Goal: Task Accomplishment & Management: Manage account settings

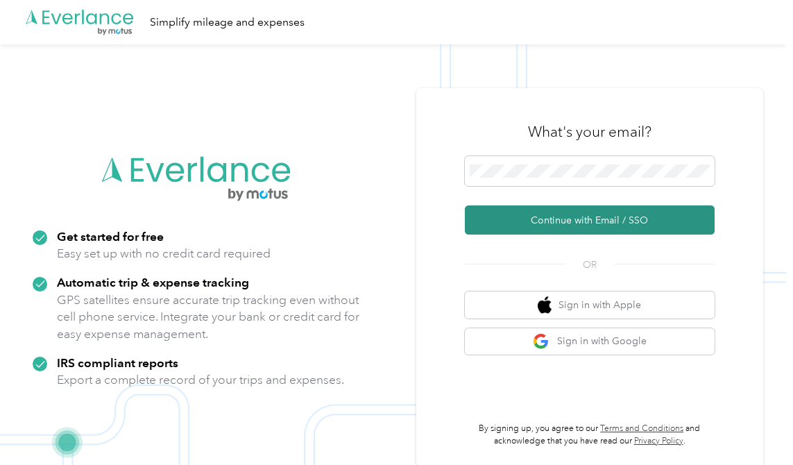
click at [563, 219] on button "Continue with Email / SSO" at bounding box center [590, 219] width 250 height 29
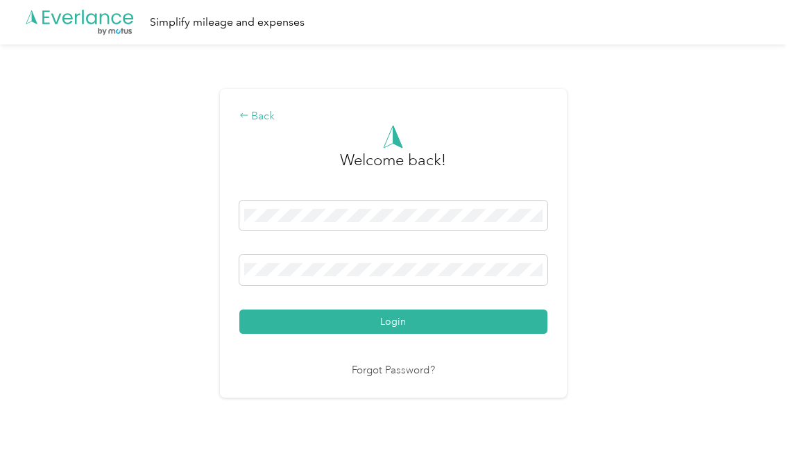
click at [260, 117] on div "Back" at bounding box center [393, 116] width 308 height 17
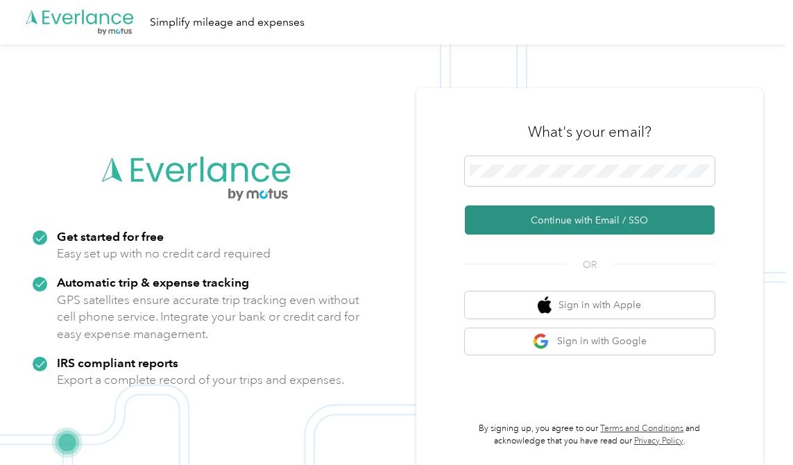
click at [600, 223] on button "Continue with Email / SSO" at bounding box center [590, 219] width 250 height 29
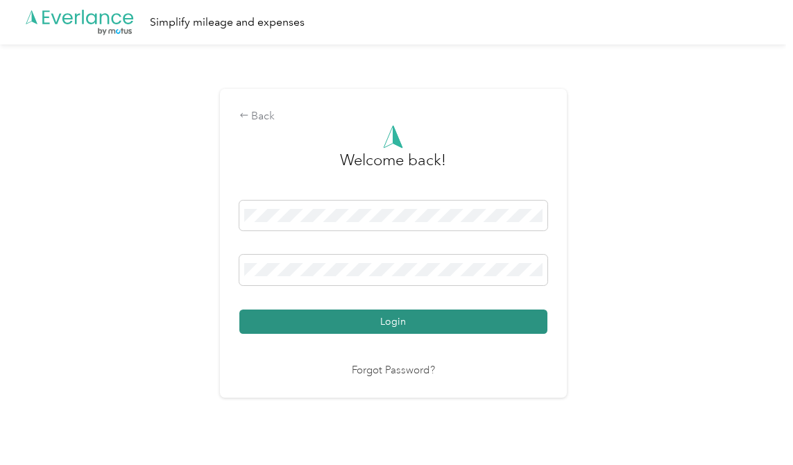
click at [407, 319] on button "Login" at bounding box center [393, 322] width 308 height 24
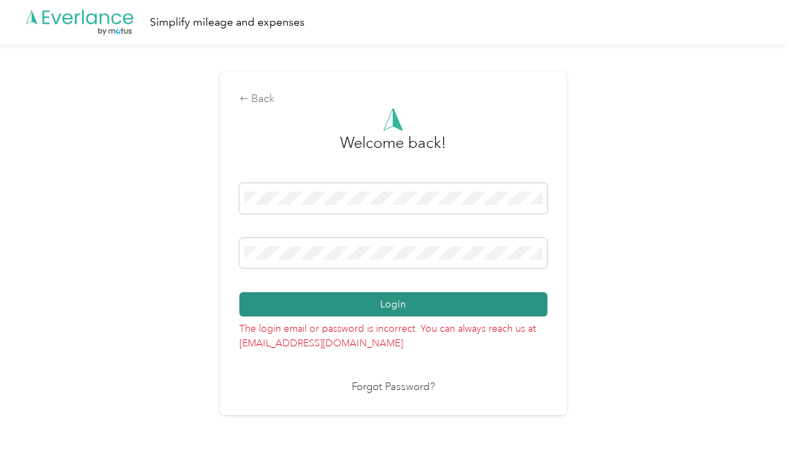
click at [387, 303] on button "Login" at bounding box center [393, 304] width 308 height 24
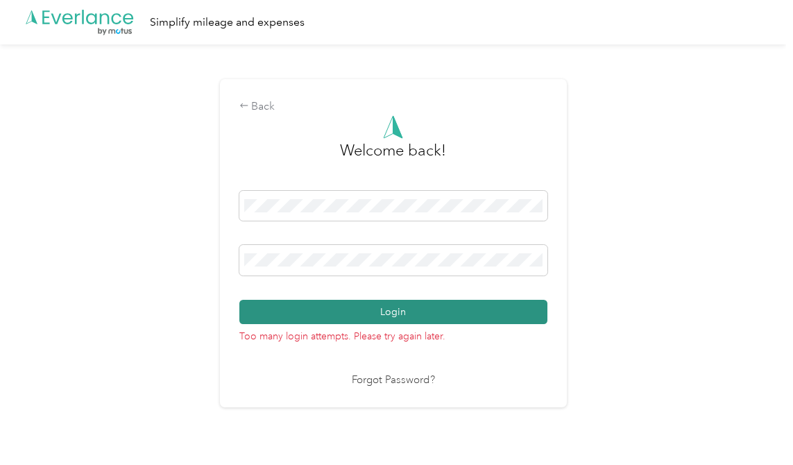
click at [412, 315] on button "Login" at bounding box center [393, 312] width 308 height 24
click at [391, 313] on button "Login" at bounding box center [393, 312] width 308 height 24
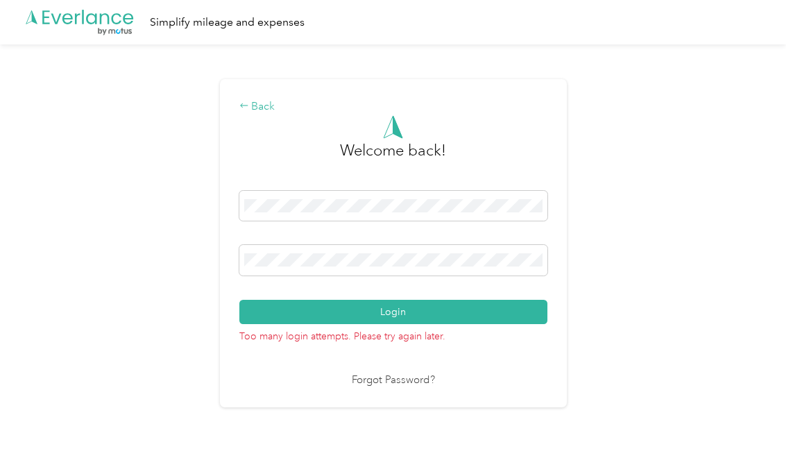
click at [253, 107] on div "Back" at bounding box center [393, 107] width 308 height 17
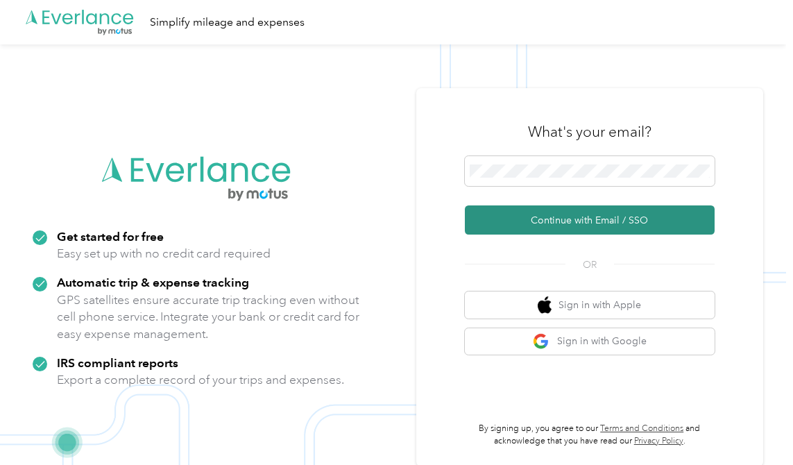
click at [570, 218] on button "Continue with Email / SSO" at bounding box center [590, 219] width 250 height 29
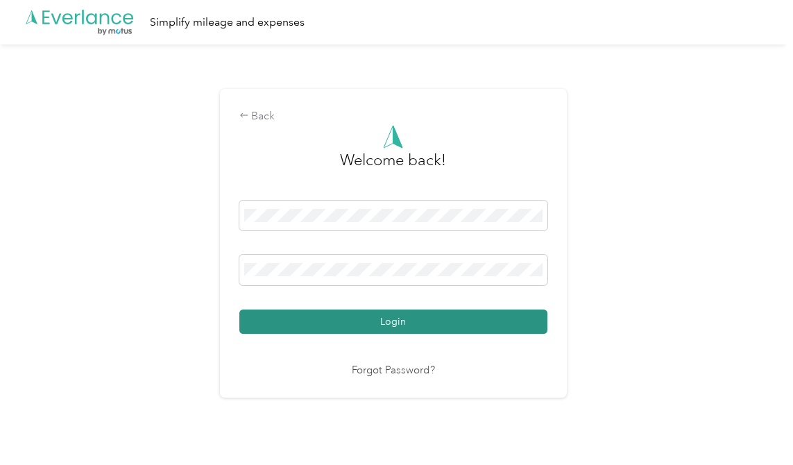
click at [391, 319] on button "Login" at bounding box center [393, 322] width 308 height 24
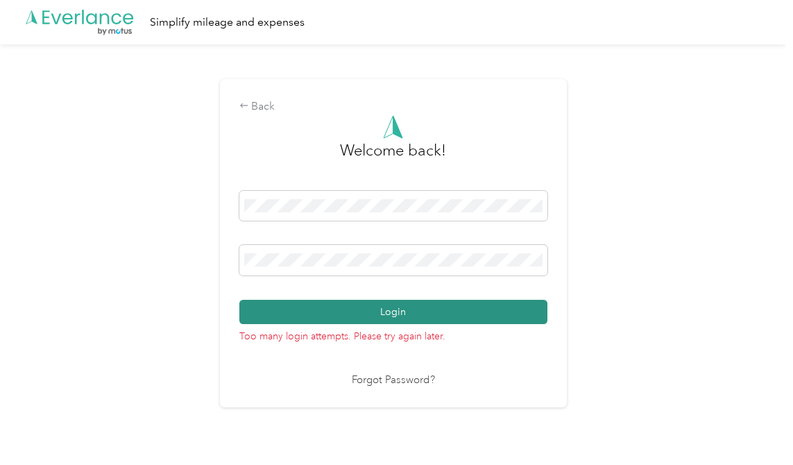
click at [397, 311] on button "Login" at bounding box center [393, 312] width 308 height 24
